Goal: Task Accomplishment & Management: Manage account settings

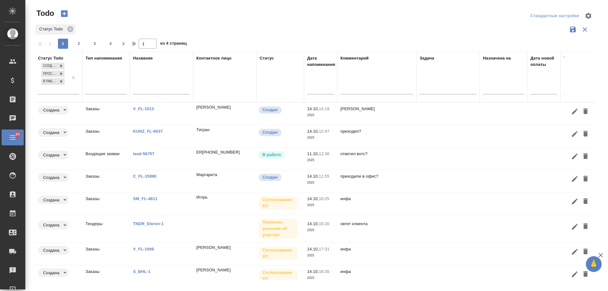
click at [142, 151] on link "lead-56757" at bounding box center [144, 153] width 22 height 5
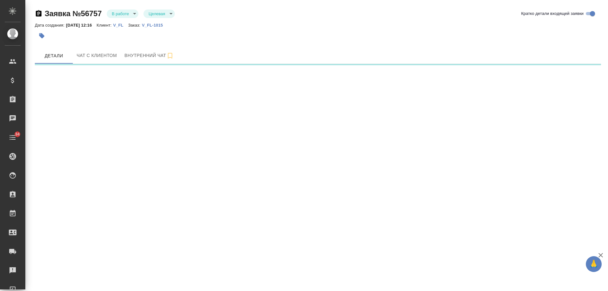
select select "RU"
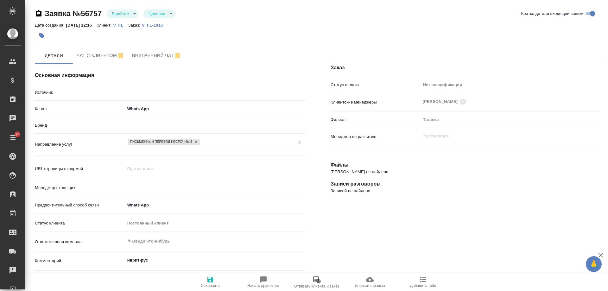
type textarea "x"
type input "Гудина Александра"
click at [162, 24] on p "V_FL-1015" at bounding box center [155, 25] width 26 height 5
type textarea "x"
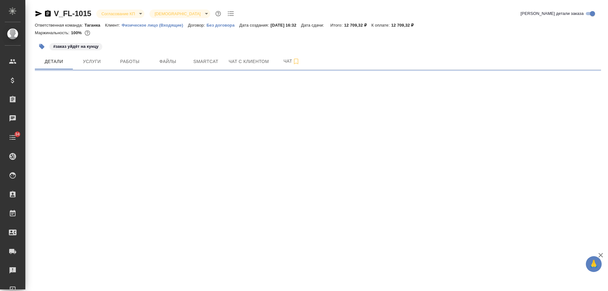
select select "RU"
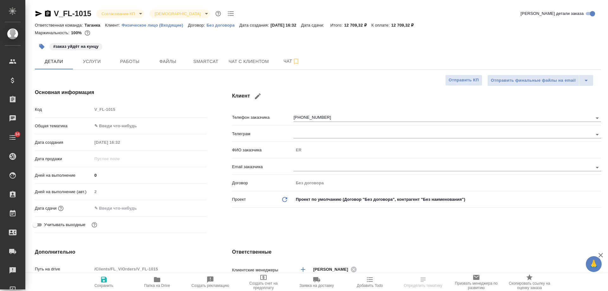
type textarea "x"
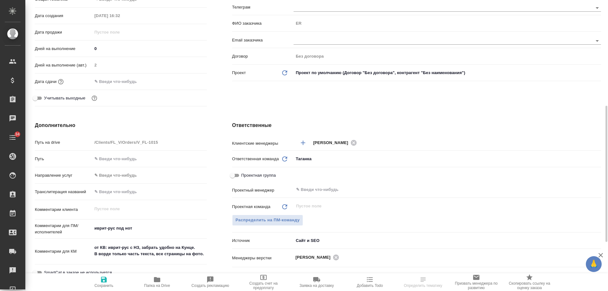
scroll to position [190, 0]
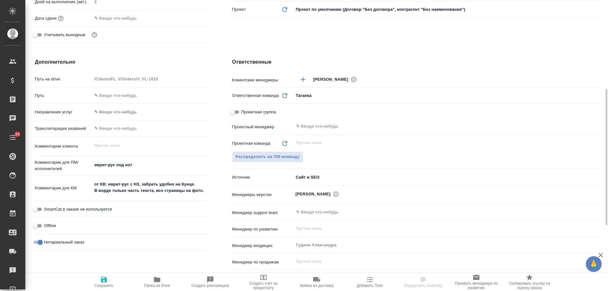
type textarea "x"
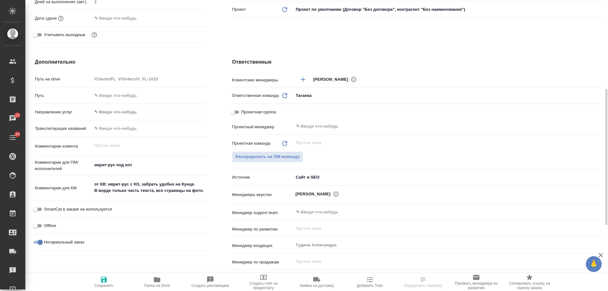
type textarea "x"
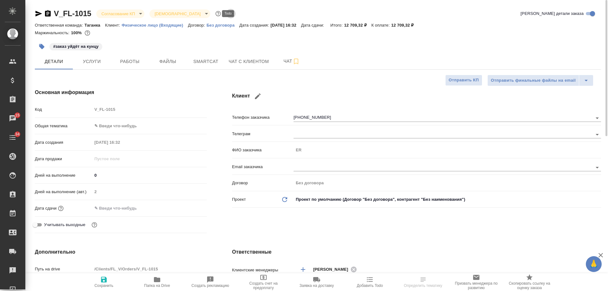
click at [228, 12] on icon "button" at bounding box center [231, 13] width 6 height 5
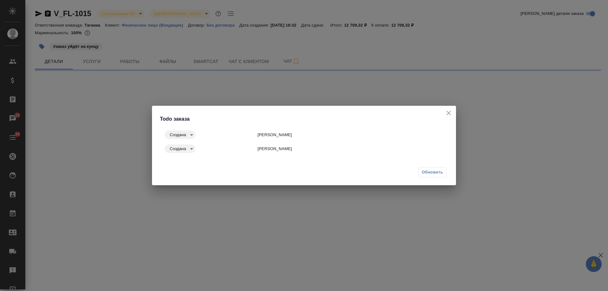
select select "RU"
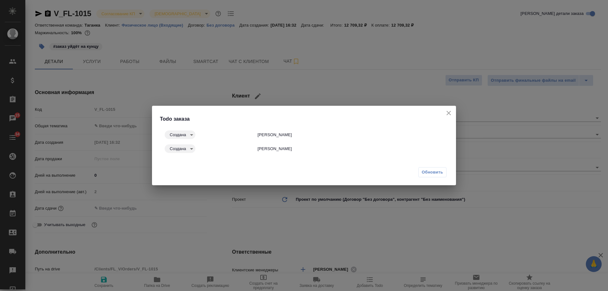
click at [450, 112] on icon "close" at bounding box center [449, 113] width 8 height 8
type textarea "x"
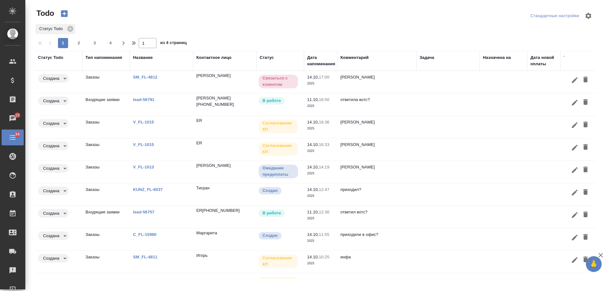
click at [449, 102] on td at bounding box center [447, 104] width 63 height 22
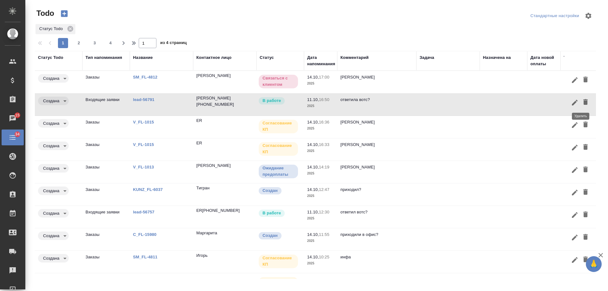
click at [583, 101] on icon "button" at bounding box center [585, 102] width 4 height 6
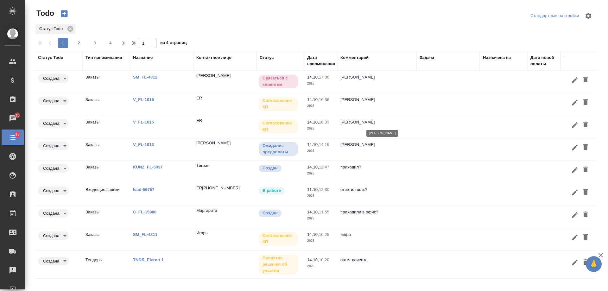
click at [406, 122] on p "инфа вотс" at bounding box center [376, 122] width 73 height 6
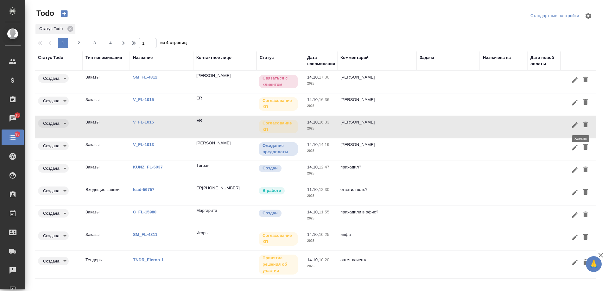
click at [583, 125] on icon "button" at bounding box center [585, 125] width 4 height 6
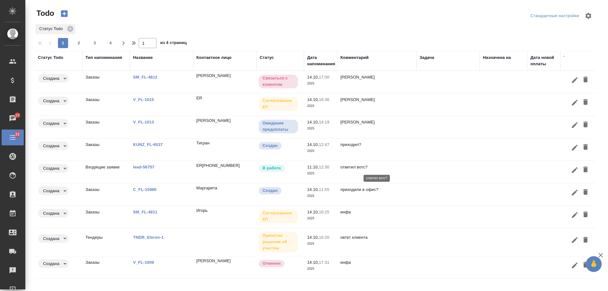
click at [401, 170] on p "ответил вотс?" at bounding box center [376, 167] width 73 height 6
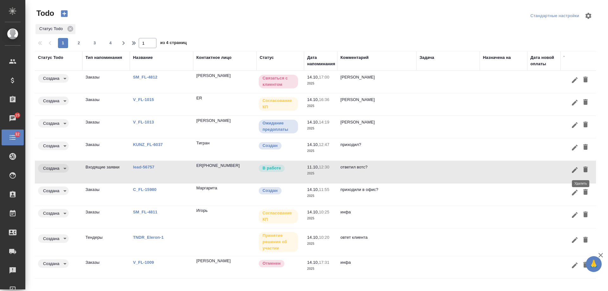
click at [583, 169] on icon "button" at bounding box center [585, 169] width 4 height 6
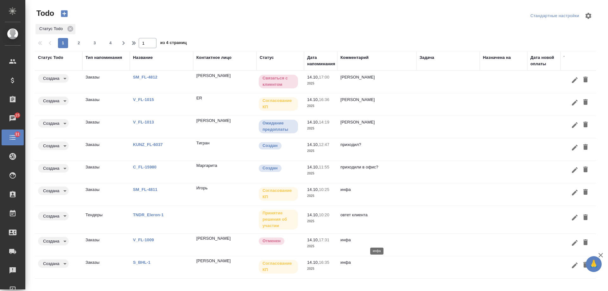
click at [411, 241] on p "инфа" at bounding box center [376, 240] width 73 height 6
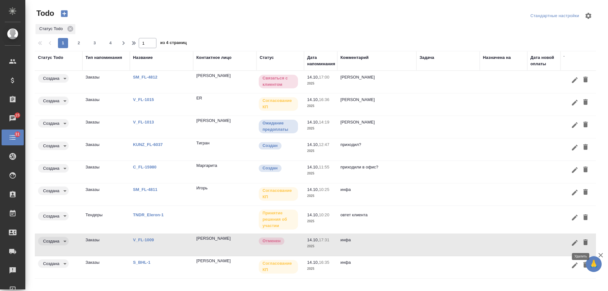
click at [583, 241] on icon "button" at bounding box center [585, 242] width 4 height 6
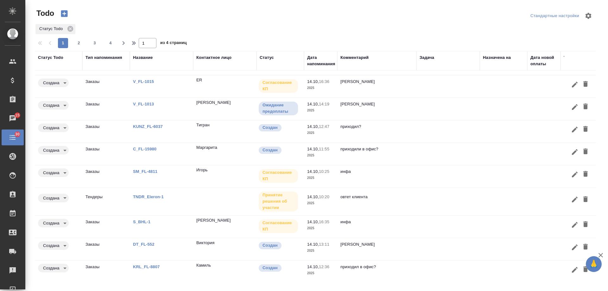
scroll to position [27, 0]
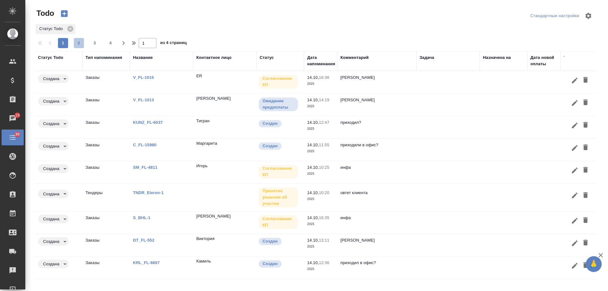
click at [79, 43] on span "2" at bounding box center [79, 43] width 10 height 6
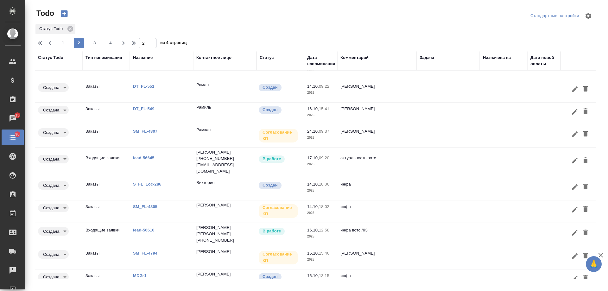
scroll to position [0, 0]
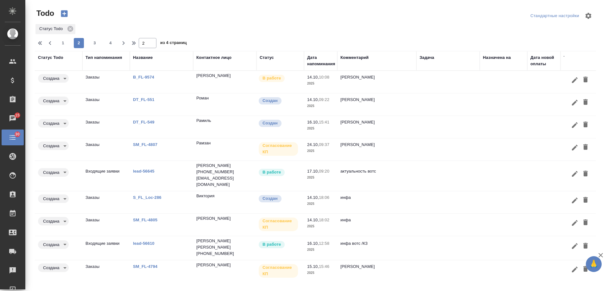
click at [416, 83] on td "инфа вотс" at bounding box center [376, 82] width 79 height 22
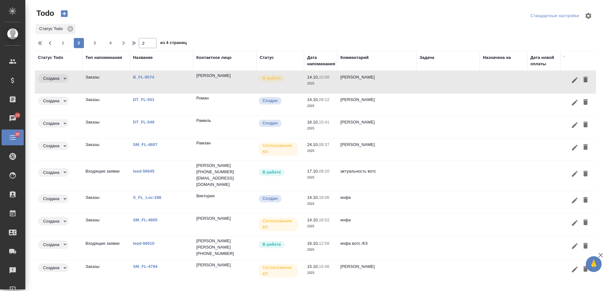
click at [130, 77] on td "B_FL-9574" at bounding box center [161, 82] width 63 height 22
click at [143, 77] on link "B_FL-9574" at bounding box center [143, 77] width 21 height 5
click at [583, 79] on icon "button" at bounding box center [585, 80] width 4 height 6
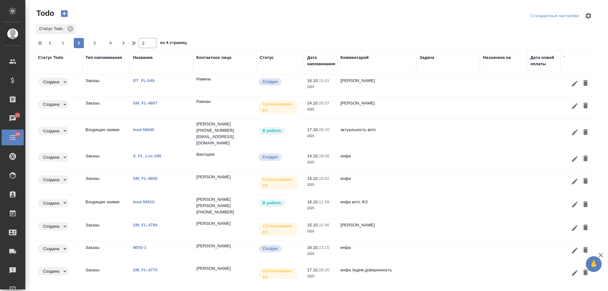
scroll to position [29, 0]
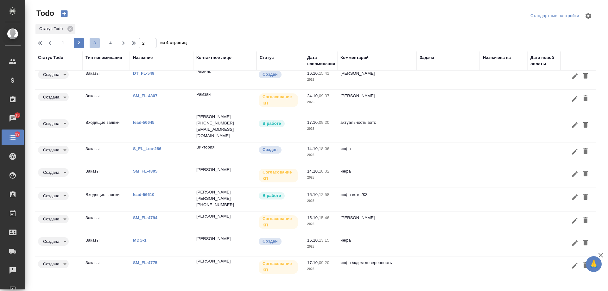
click at [95, 39] on button "3" at bounding box center [95, 43] width 10 height 10
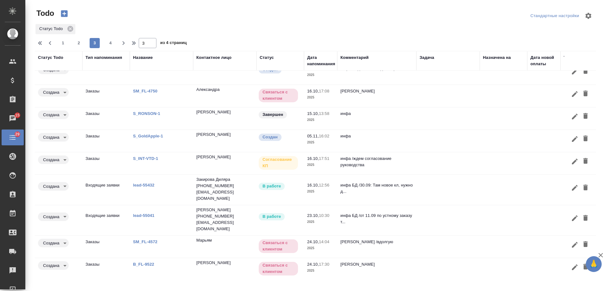
scroll to position [0, 0]
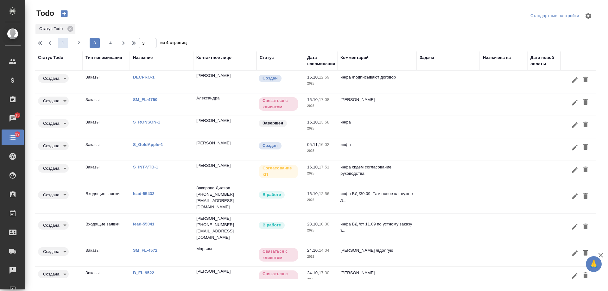
click at [63, 41] on span "1" at bounding box center [63, 43] width 10 height 6
type input "1"
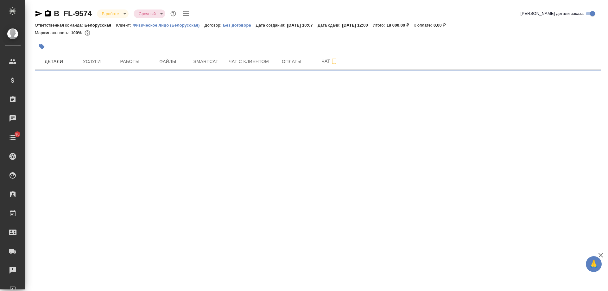
select select "RU"
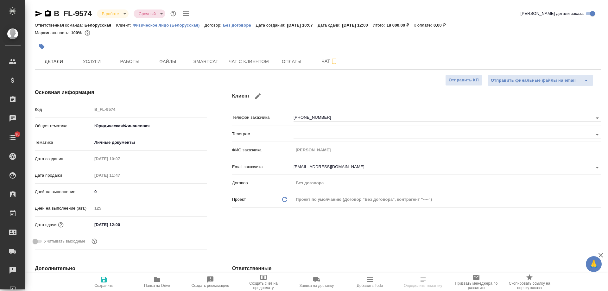
type textarea "x"
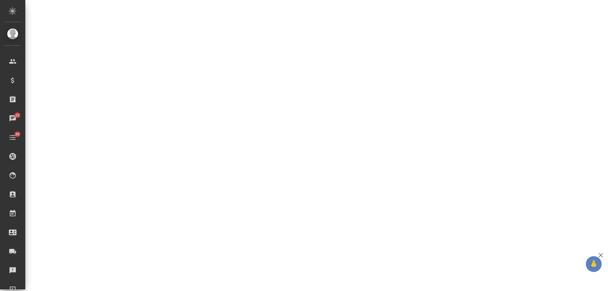
select select "RU"
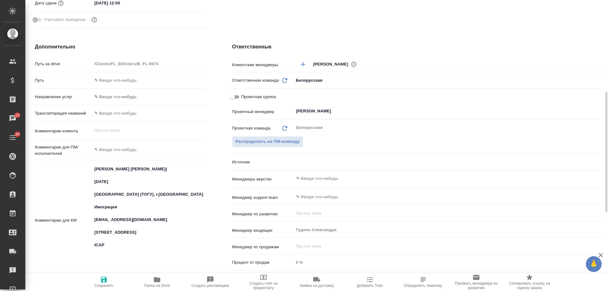
type textarea "x"
